Goal: Transaction & Acquisition: Purchase product/service

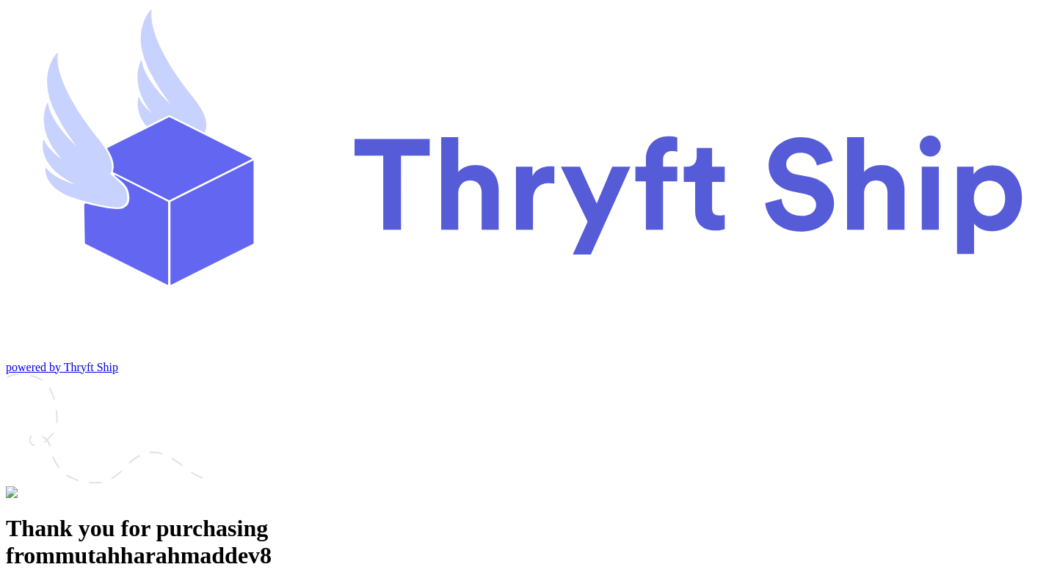
scroll to position [51, 0]
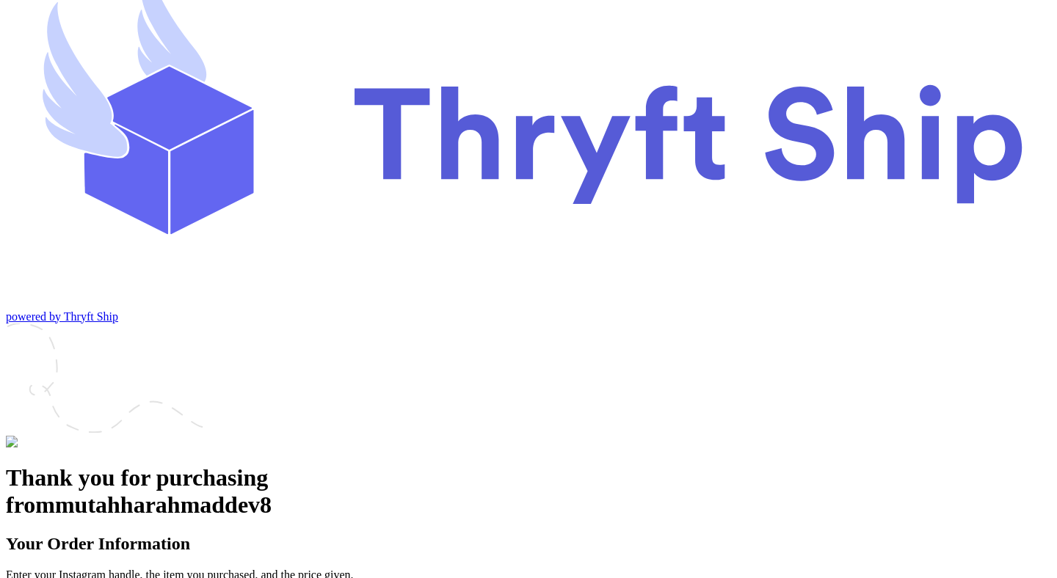
paste input "paylater_test_submit"
type input "paylater_test_submit"
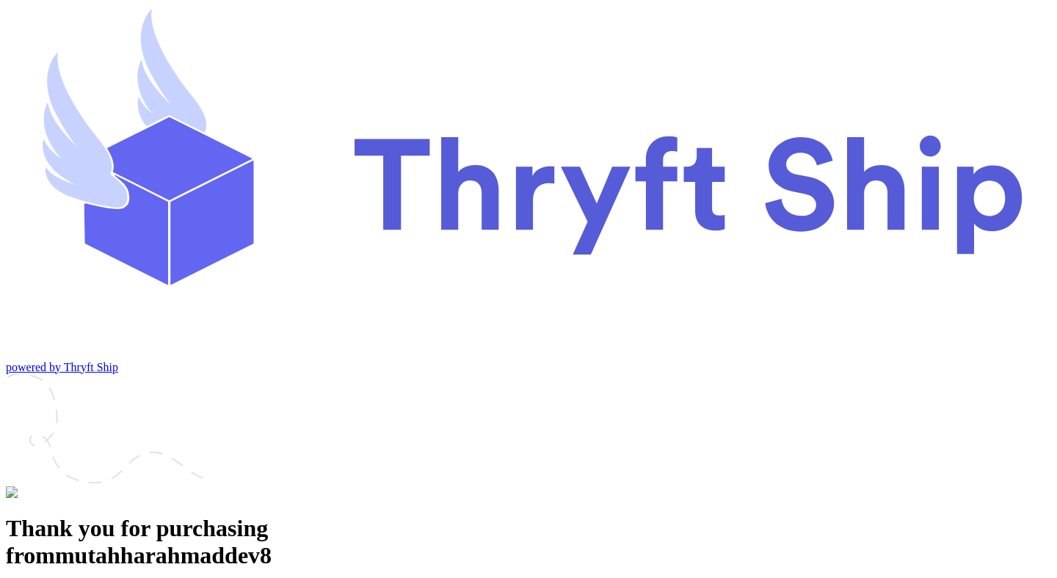
type input "v"
paste input "paylater_test_submit"
type input "paylater_test_submit"
type input "test"
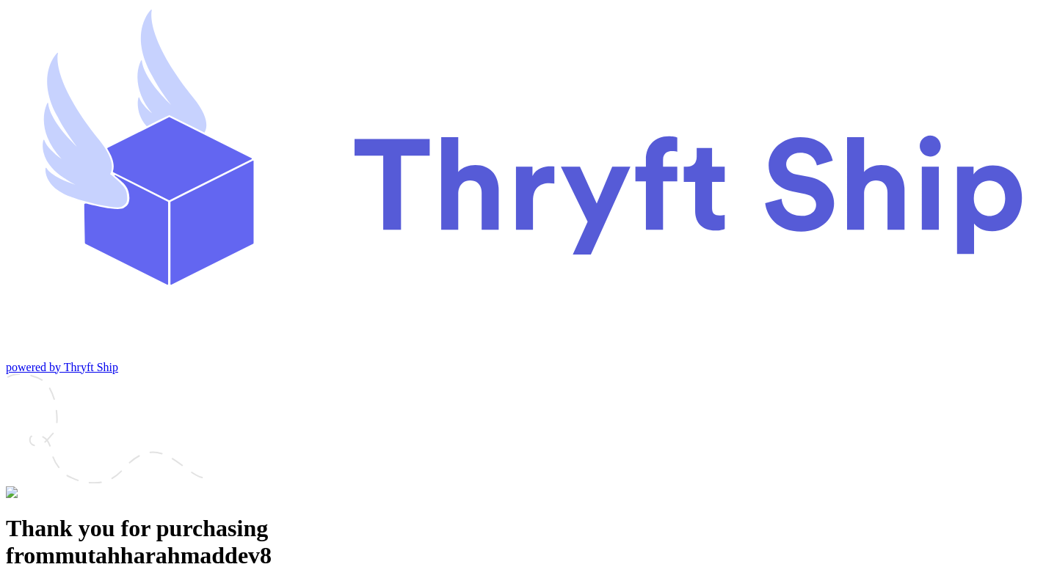
type input "12345"
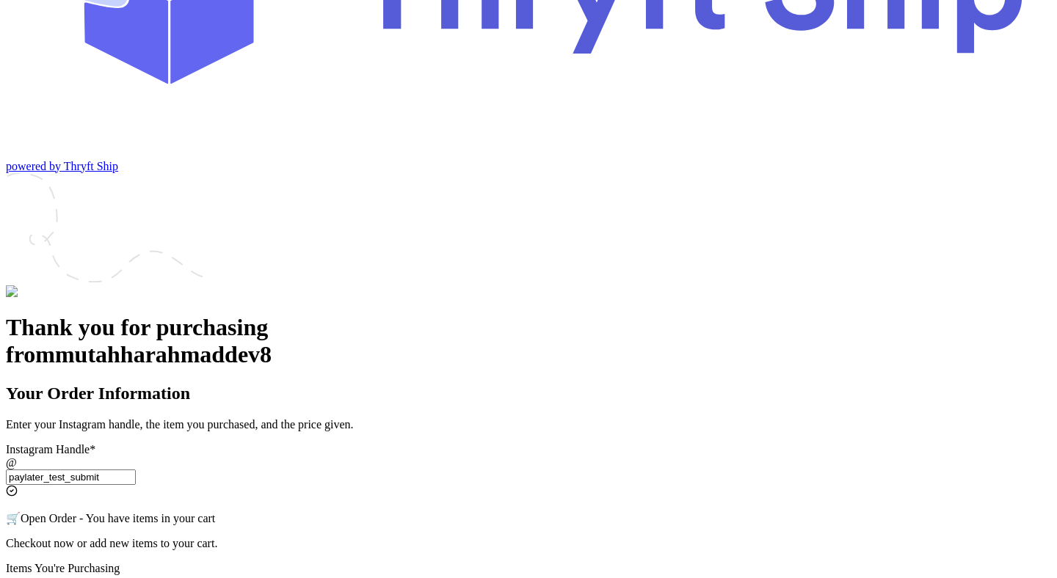
scroll to position [205, 0]
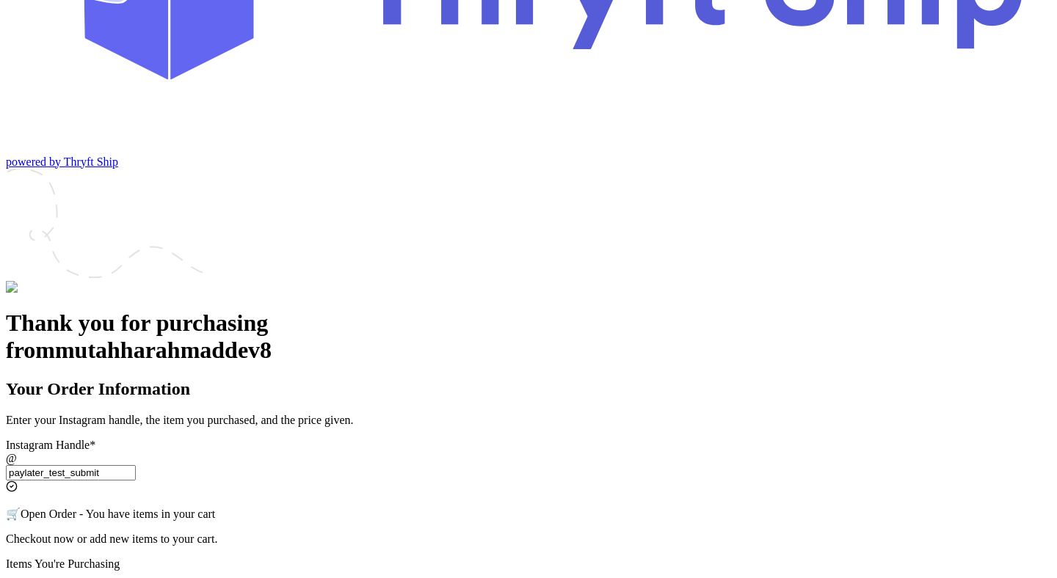
type input "paylater_test_submit"
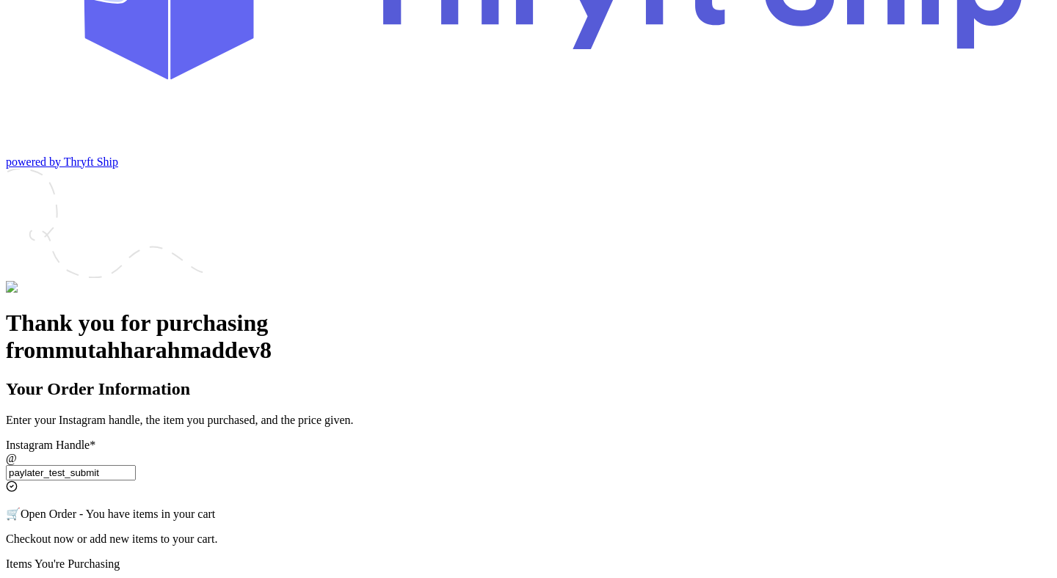
scroll to position [404, 0]
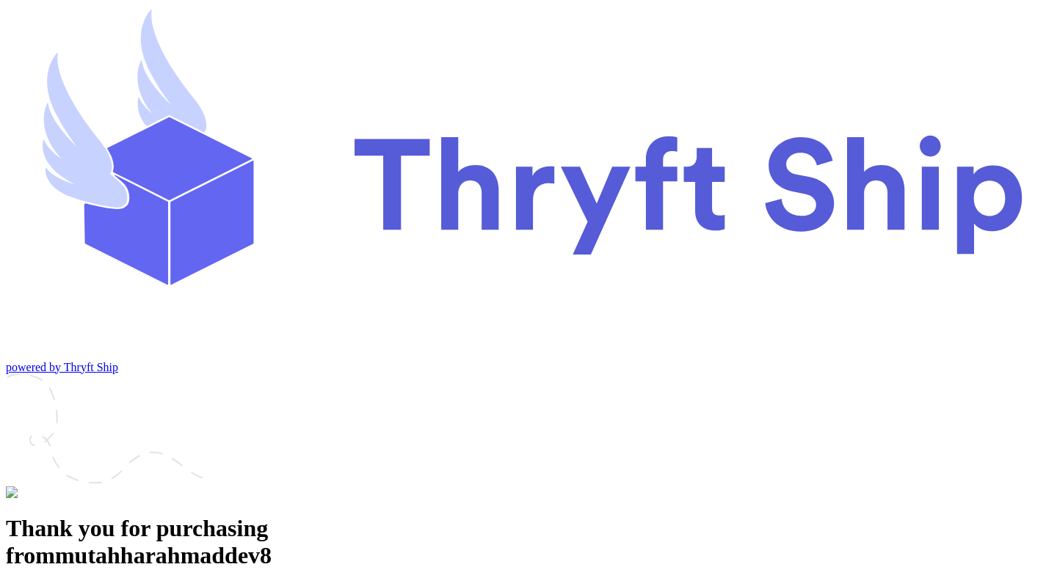
scroll to position [90, 0]
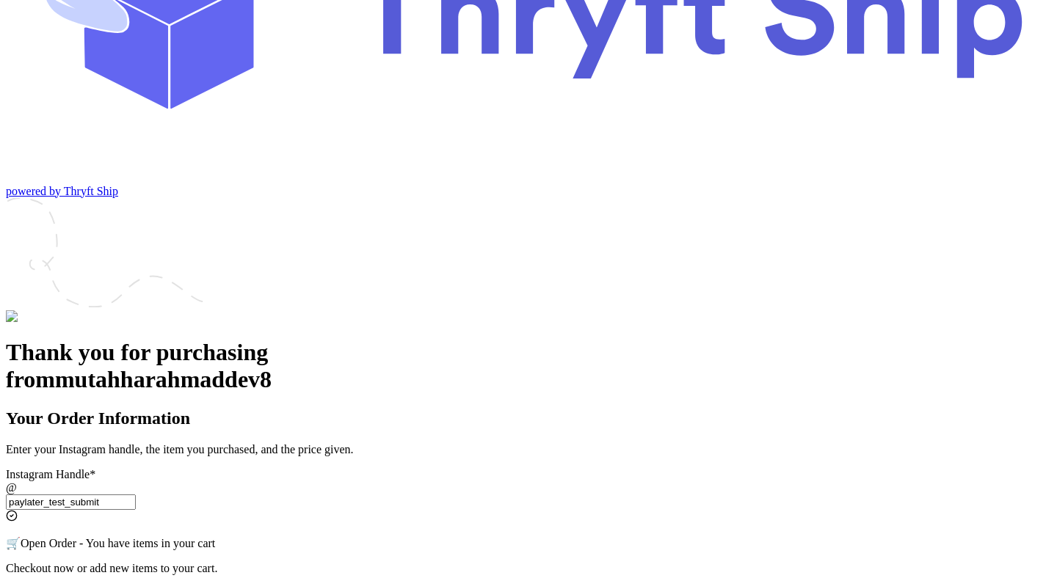
scroll to position [394, 0]
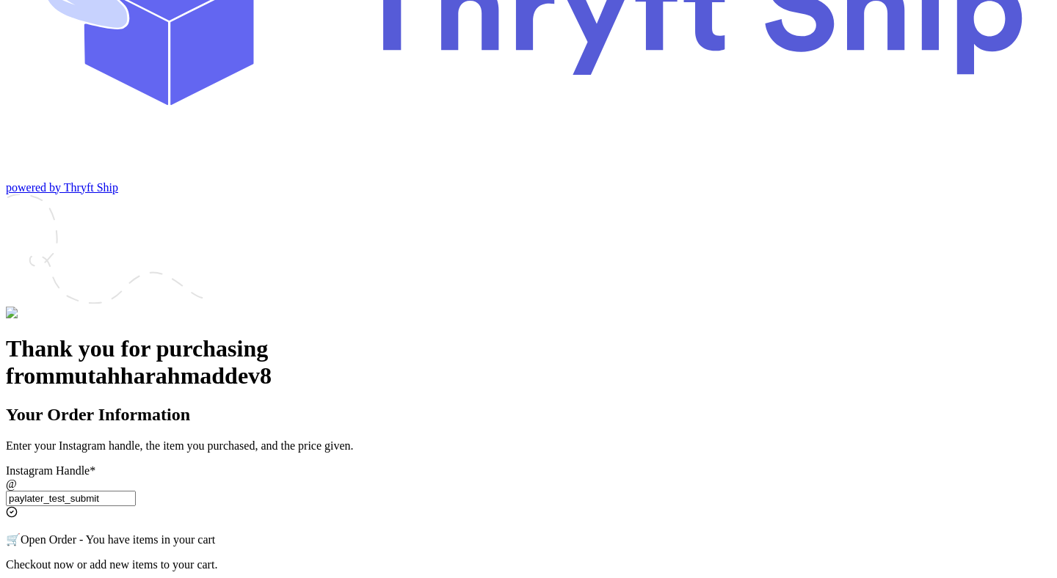
scroll to position [0, 0]
